Goal: Transaction & Acquisition: Purchase product/service

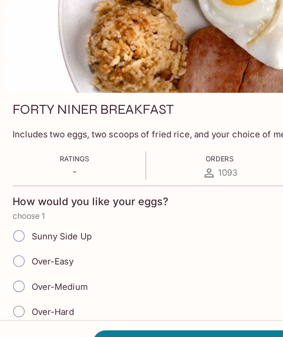
click at [13, 278] on input "Over-Medium" at bounding box center [11, 285] width 15 height 15
radio input "true"
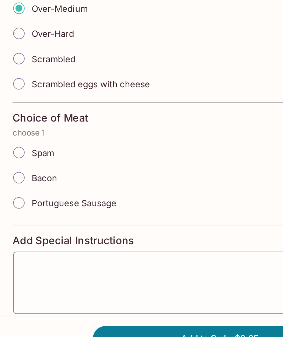
scroll to position [176, 0]
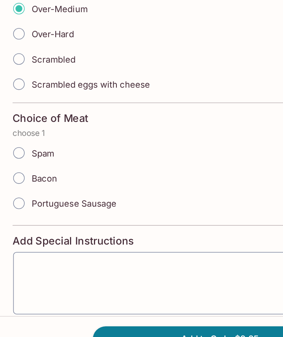
click at [14, 195] on input "Spam" at bounding box center [11, 202] width 15 height 15
radio input "true"
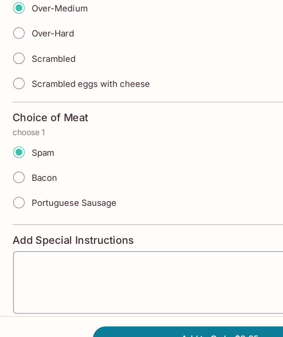
click at [51, 272] on textarea at bounding box center [141, 286] width 255 height 28
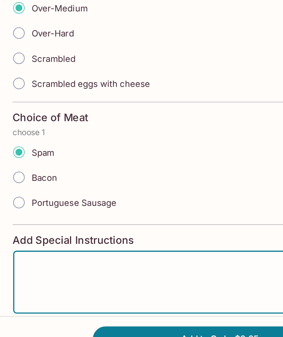
scroll to position [203, 0]
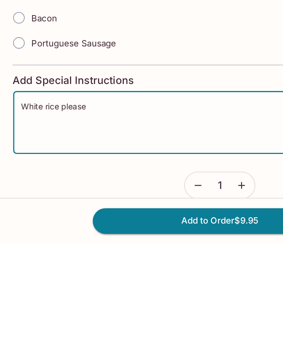
type textarea "White rice please"
click at [142, 314] on button "Add to Order $9.95" at bounding box center [141, 322] width 163 height 16
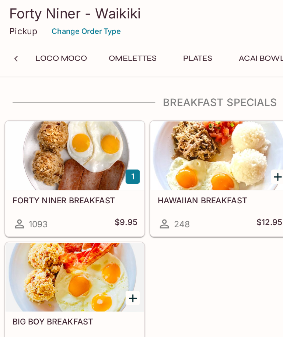
scroll to position [0, 245]
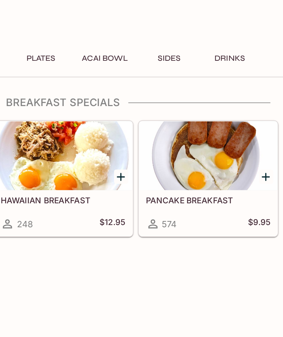
click at [232, 38] on button "Drinks" at bounding box center [248, 37] width 33 height 10
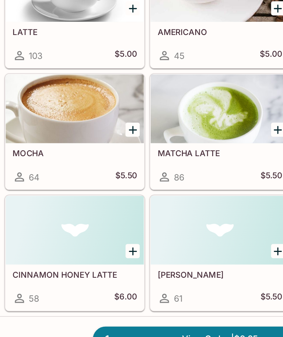
scroll to position [2075, 0]
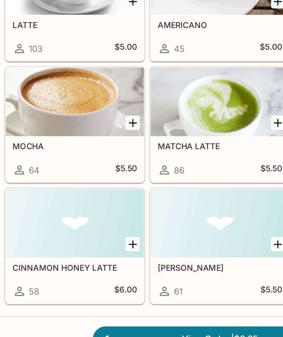
click at [177, 181] on icon "Add MATCHA LATTE" at bounding box center [178, 183] width 5 height 5
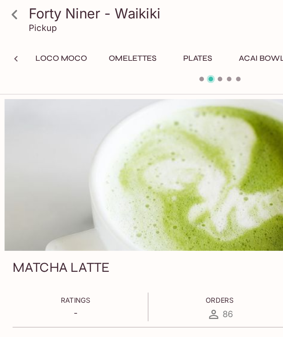
click at [170, 38] on button "Acai Bowl" at bounding box center [168, 37] width 38 height 10
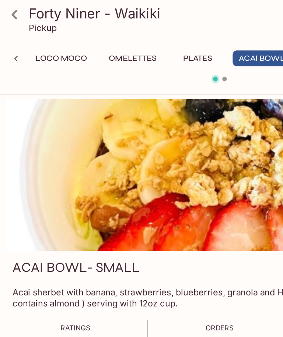
scroll to position [0, 245]
click at [13, 39] on icon at bounding box center [10, 37] width 7 height 7
click at [15, 43] on div at bounding box center [10, 37] width 15 height 11
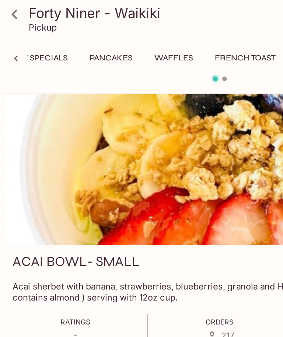
scroll to position [0, 0]
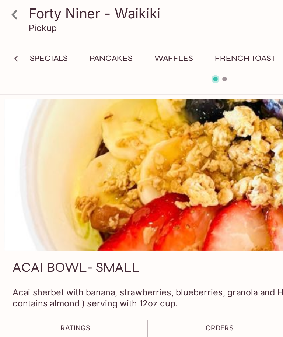
click at [10, 12] on icon at bounding box center [9, 9] width 13 height 13
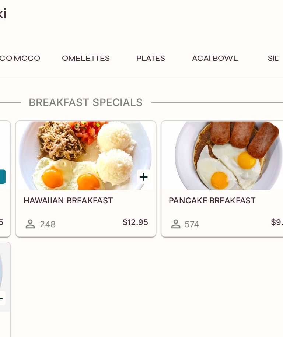
scroll to position [0, 188]
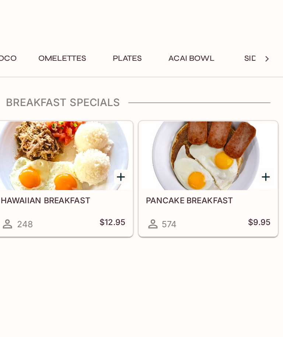
click at [269, 40] on icon at bounding box center [272, 37] width 7 height 7
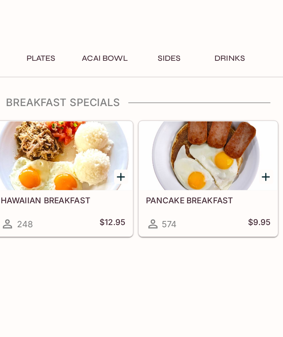
click at [232, 40] on button "Drinks" at bounding box center [248, 37] width 33 height 10
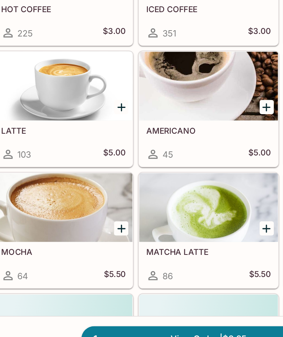
scroll to position [2008, 0]
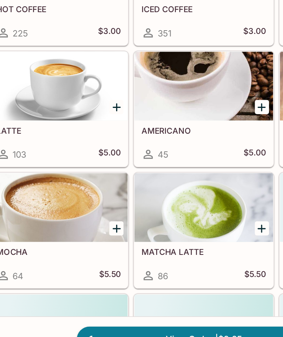
click at [136, 259] on div "MATCHA LATTE 86 $5.50" at bounding box center [141, 273] width 89 height 29
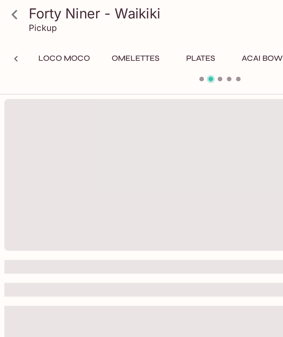
scroll to position [0, 245]
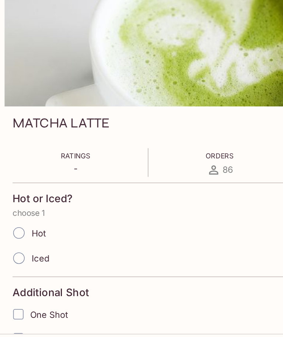
click at [13, 235] on input "Hot" at bounding box center [11, 242] width 15 height 15
radio input "true"
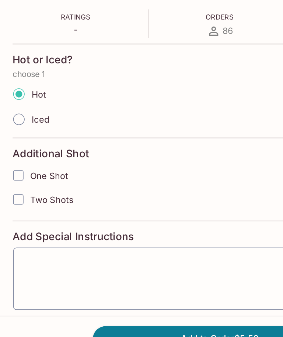
scroll to position [78, 0]
click at [105, 269] on textarea at bounding box center [141, 283] width 255 height 28
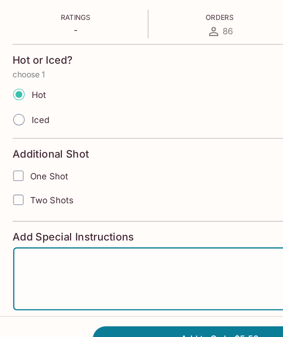
scroll to position [102, 0]
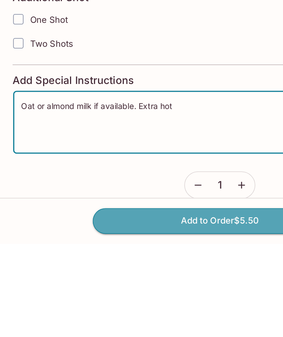
type textarea "Oat or almond milk if available. Extra hot"
click at [144, 314] on button "Add to Order $5.50" at bounding box center [141, 322] width 163 height 16
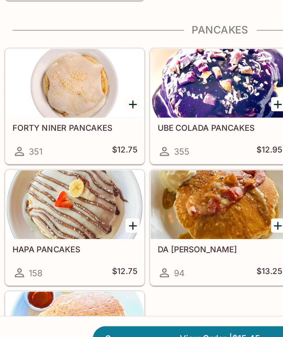
scroll to position [126, 0]
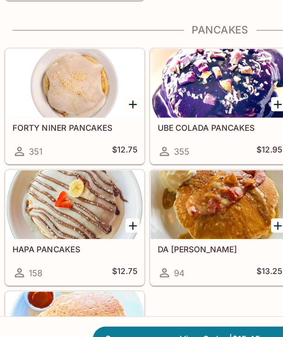
click at [115, 314] on link "2 View Order | $15.45" at bounding box center [141, 322] width 163 height 16
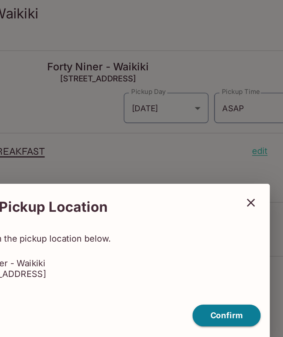
click at [202, 201] on button "Confirm" at bounding box center [224, 203] width 44 height 14
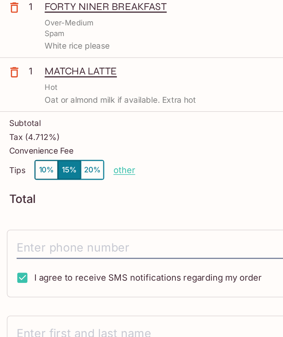
click at [29, 196] on button "10%" at bounding box center [29, 202] width 15 height 12
click at [144, 245] on input "tel" at bounding box center [141, 252] width 261 height 14
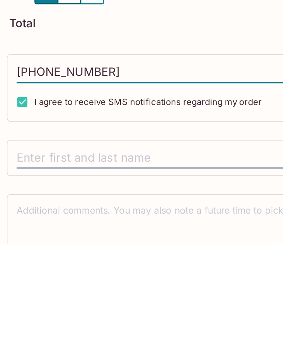
scroll to position [31, 0]
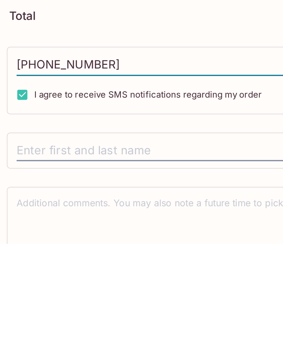
type input "[PHONE_NUMBER]"
click at [57, 270] on input "text" at bounding box center [141, 277] width 261 height 14
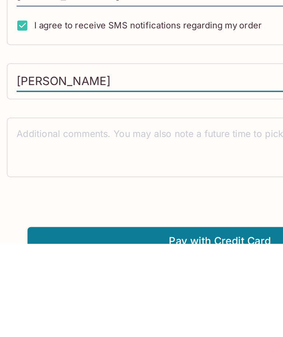
scroll to position [82, 0]
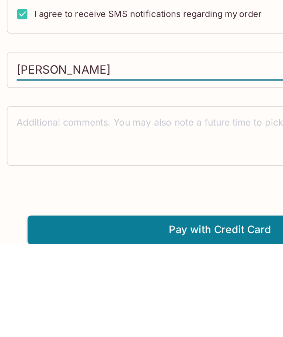
type input "[PERSON_NAME]"
click at [150, 319] on button "Pay with Credit Card" at bounding box center [141, 328] width 247 height 18
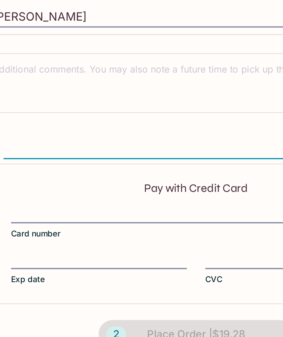
scroll to position [91, 0]
